Goal: Navigation & Orientation: Find specific page/section

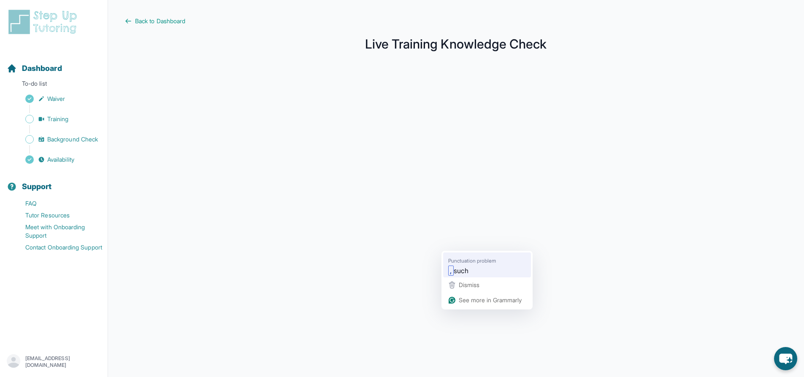
click at [469, 275] on span "such" at bounding box center [461, 270] width 15 height 11
click at [481, 274] on div ", such" at bounding box center [487, 271] width 81 height 14
click at [481, 265] on div ", such" at bounding box center [487, 271] width 81 height 14
click at [166, 21] on span "Back to Dashboard" at bounding box center [160, 21] width 50 height 8
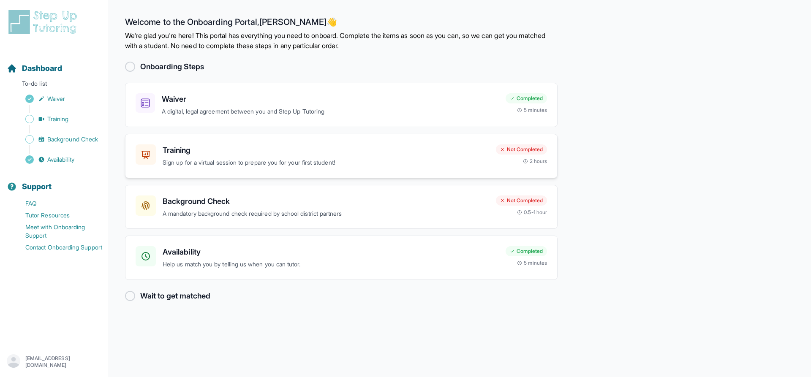
click at [269, 160] on p "Sign up for a virtual session to prepare you for your first student!" at bounding box center [326, 163] width 326 height 10
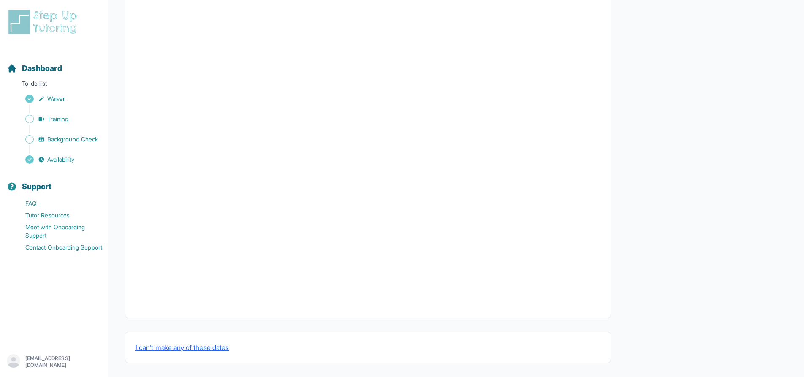
scroll to position [217, 0]
click at [57, 138] on span "Background Check" at bounding box center [72, 139] width 51 height 8
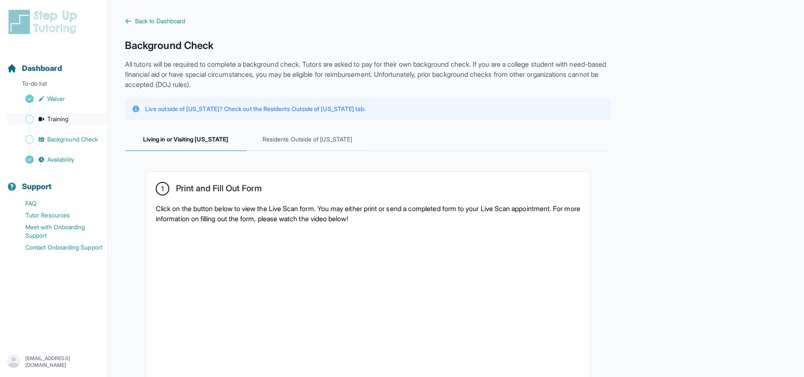
click at [62, 122] on span "Training" at bounding box center [58, 119] width 22 height 8
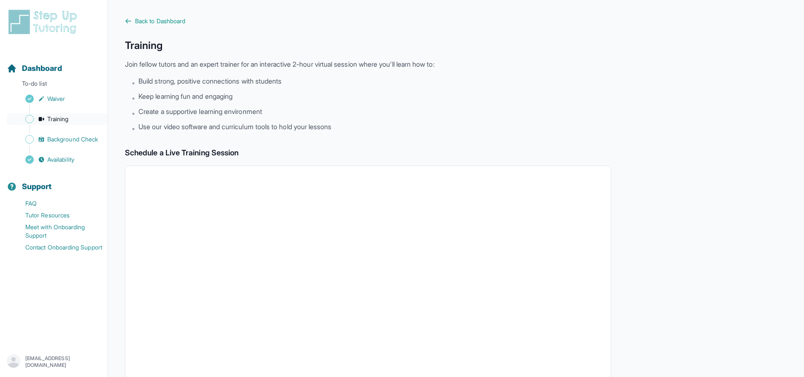
click at [22, 119] on link "Training" at bounding box center [57, 119] width 101 height 12
click at [28, 118] on span "Sidebar" at bounding box center [29, 119] width 8 height 8
click at [49, 118] on span "Training" at bounding box center [58, 119] width 22 height 8
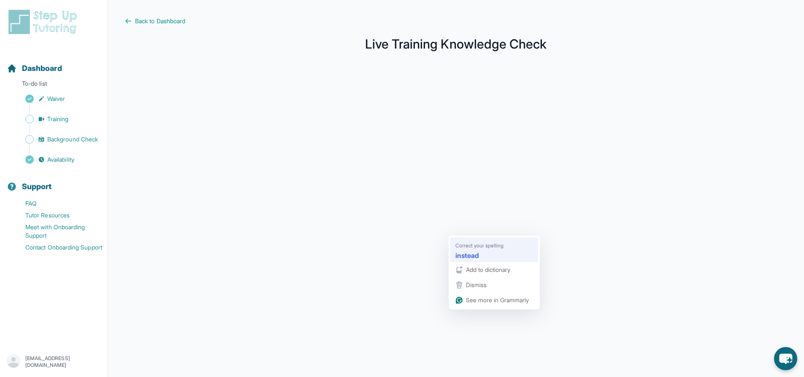
click at [479, 259] on strong "instead" at bounding box center [468, 255] width 24 height 11
click at [490, 248] on span "Correct your spelling" at bounding box center [480, 245] width 48 height 8
click at [496, 247] on span "Correct your spelling" at bounding box center [480, 245] width 48 height 8
click at [79, 123] on link "Training" at bounding box center [57, 119] width 101 height 12
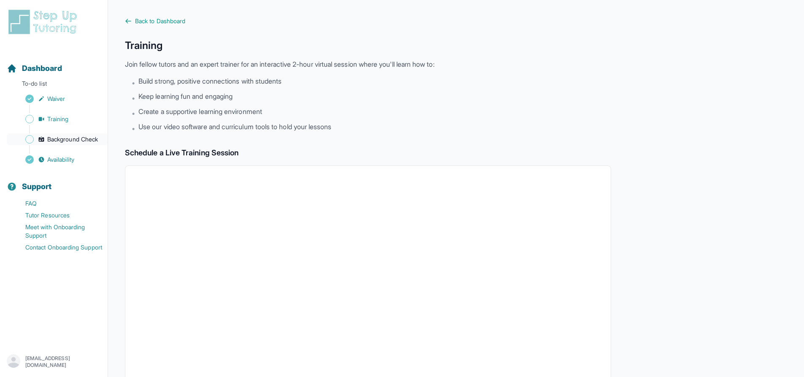
click at [79, 141] on span "Background Check" at bounding box center [72, 139] width 51 height 8
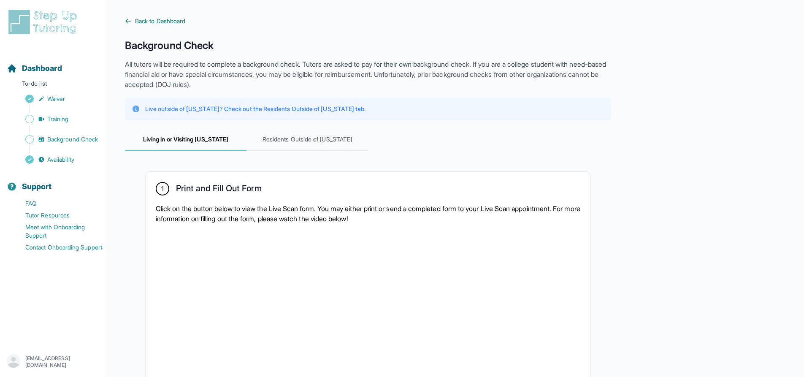
click at [140, 23] on span "Back to Dashboard" at bounding box center [160, 21] width 50 height 8
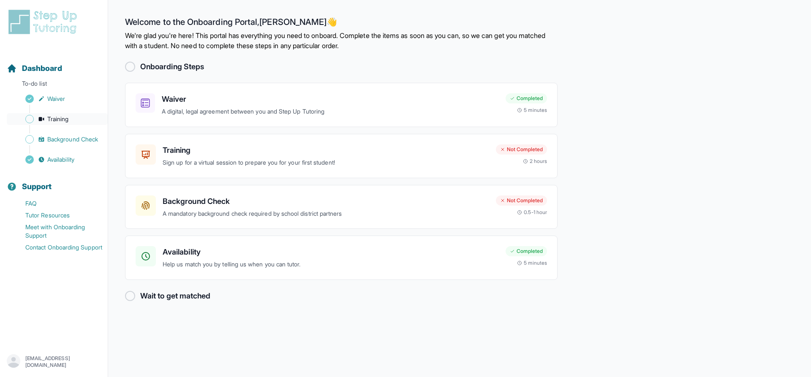
click at [57, 114] on link "Training" at bounding box center [57, 119] width 101 height 12
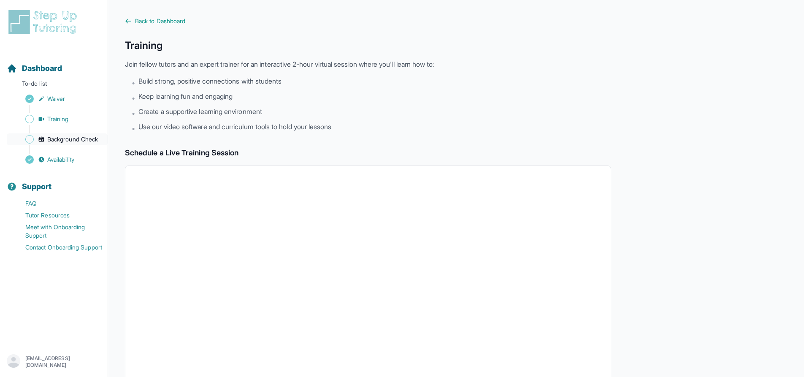
click at [92, 143] on span "Background Check" at bounding box center [72, 139] width 51 height 8
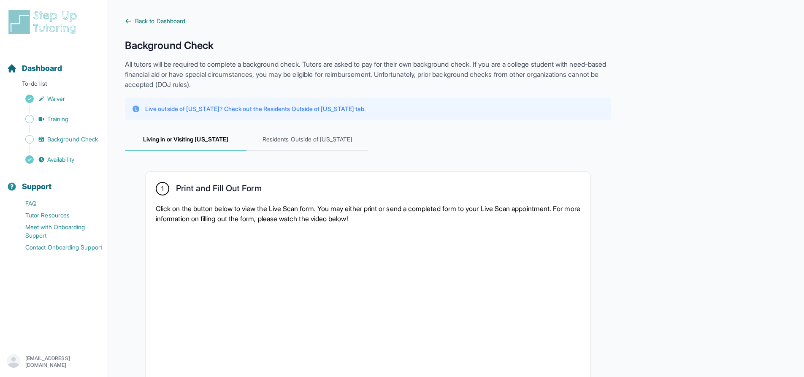
click at [168, 19] on span "Back to Dashboard" at bounding box center [160, 21] width 50 height 8
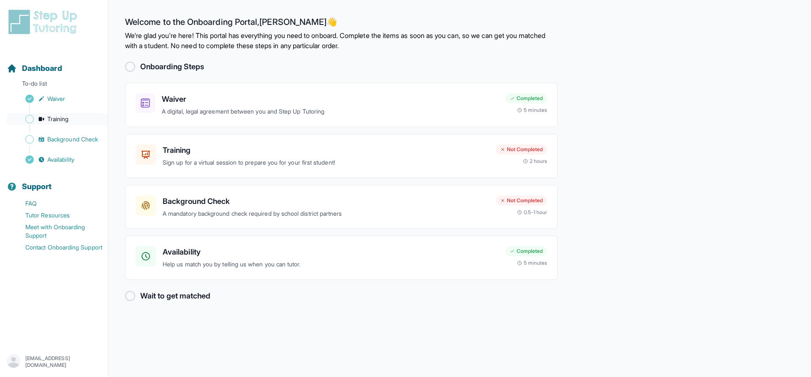
click at [77, 117] on link "Training" at bounding box center [57, 119] width 101 height 12
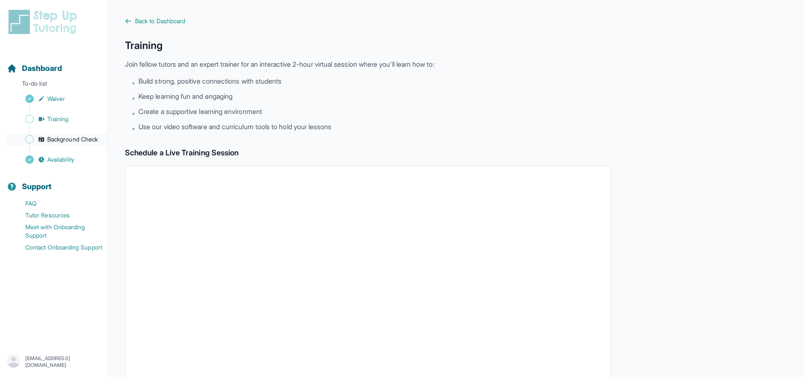
click at [92, 137] on span "Background Check" at bounding box center [72, 139] width 51 height 8
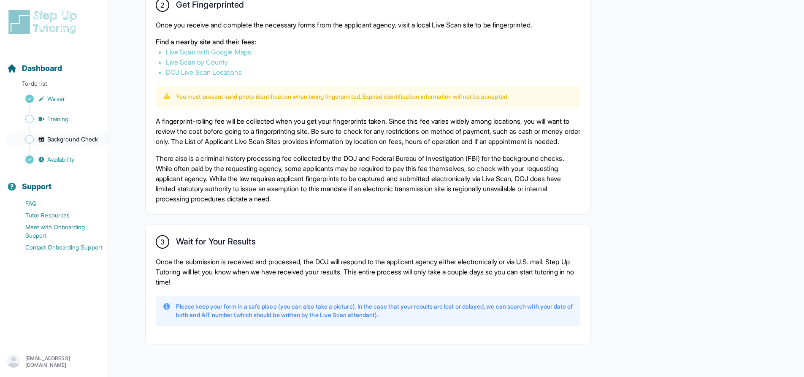
scroll to position [535, 0]
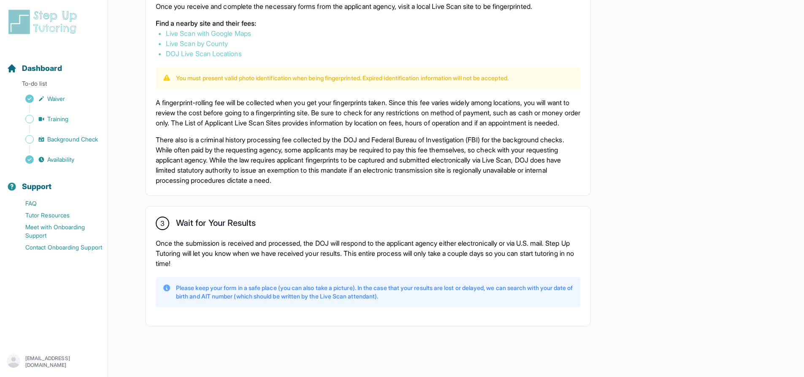
drag, startPoint x: 95, startPoint y: 131, endPoint x: 36, endPoint y: 313, distance: 190.7
click at [36, 313] on nav "Dashboard To-do list Waiver Training Background Check Availability Support FAQ …" at bounding box center [54, 195] width 108 height 292
click at [54, 234] on link "Meet with Onboarding Support" at bounding box center [57, 231] width 101 height 20
